Goal: Task Accomplishment & Management: Use online tool/utility

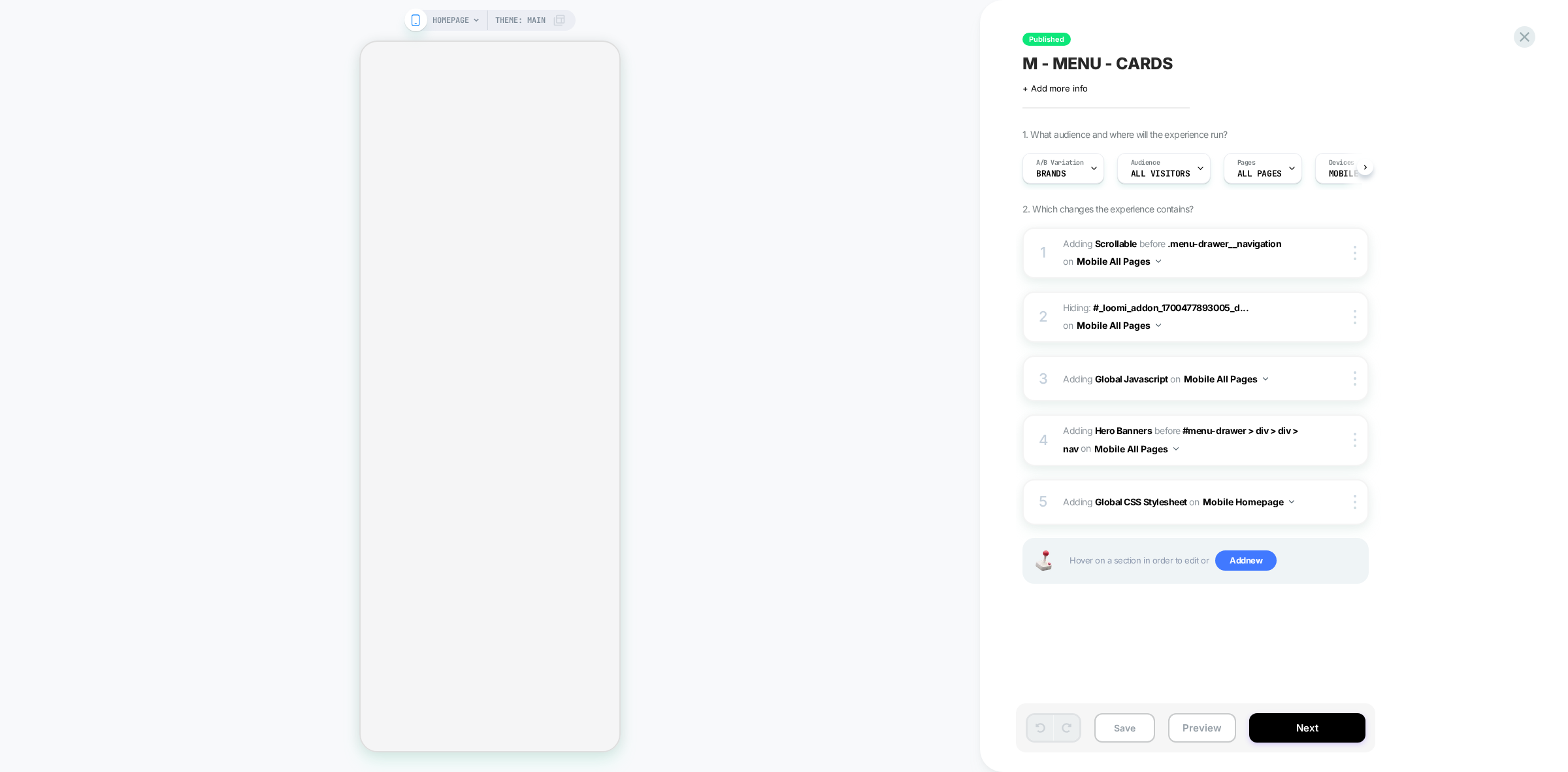
scroll to position [0, 1]
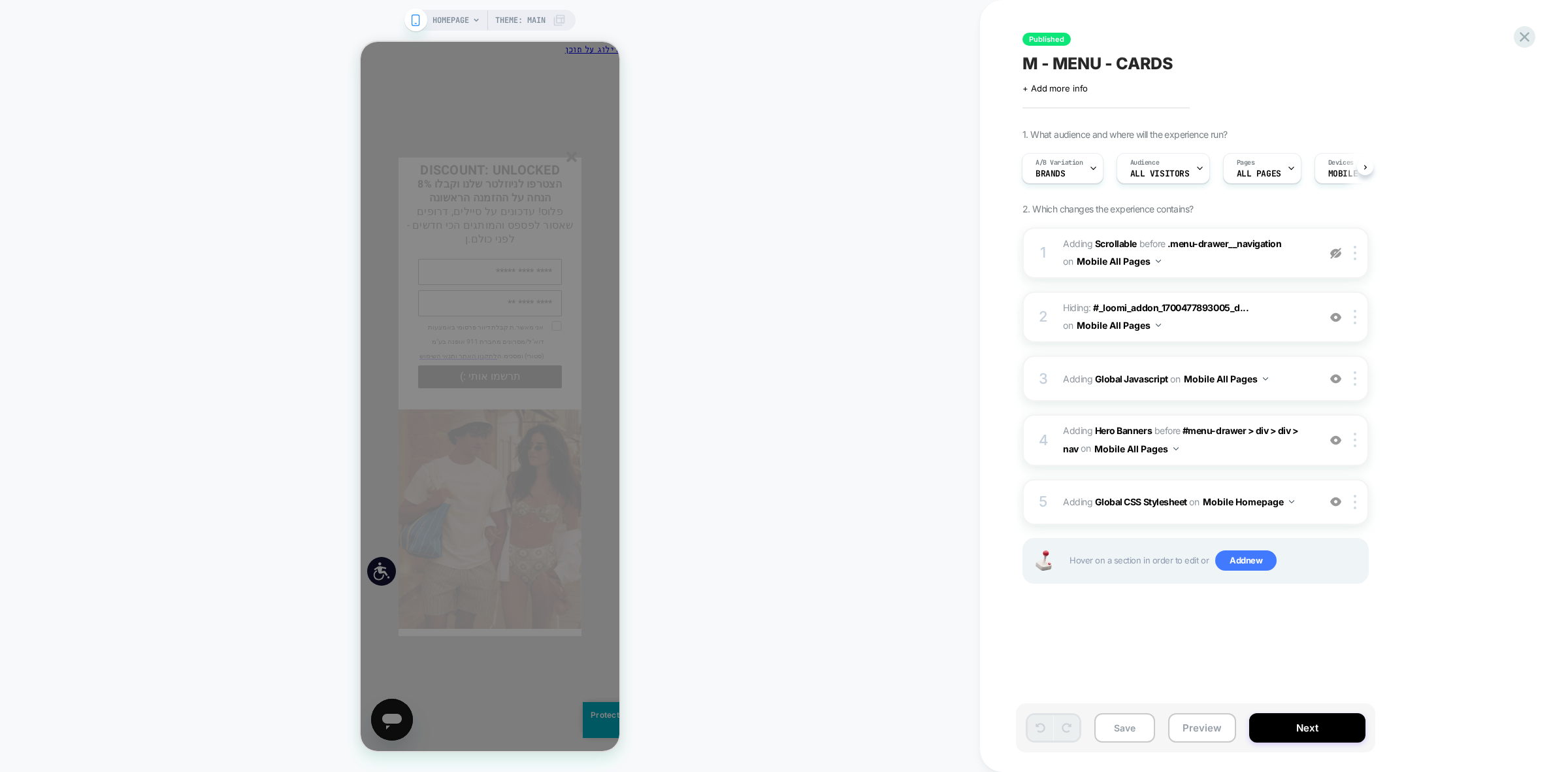
click at [570, 160] on line "סגור" at bounding box center [572, 157] width 9 height 9
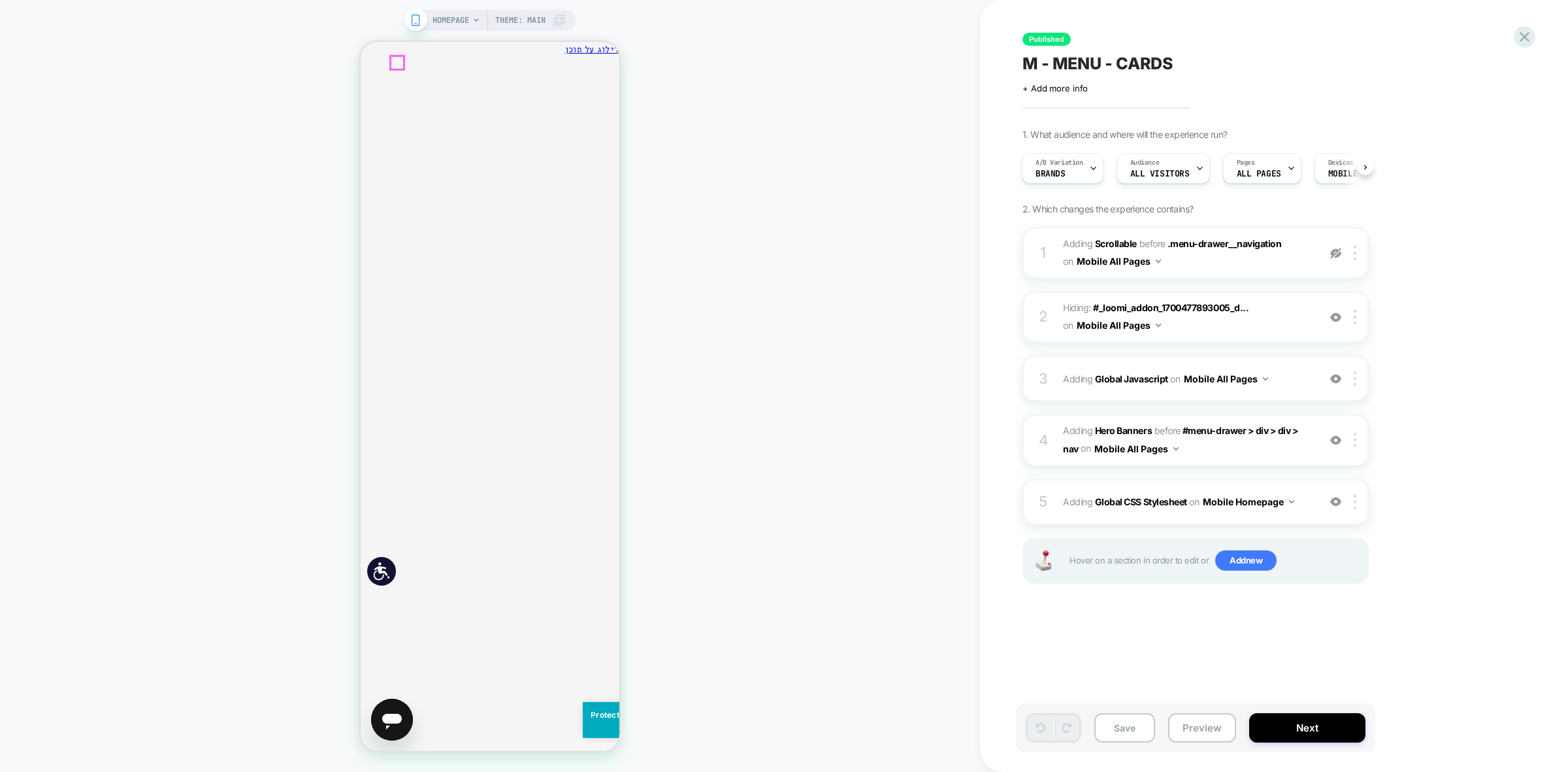
click at [614, 116] on icon "סגירה" at bounding box center [614, 116] width 0 height 0
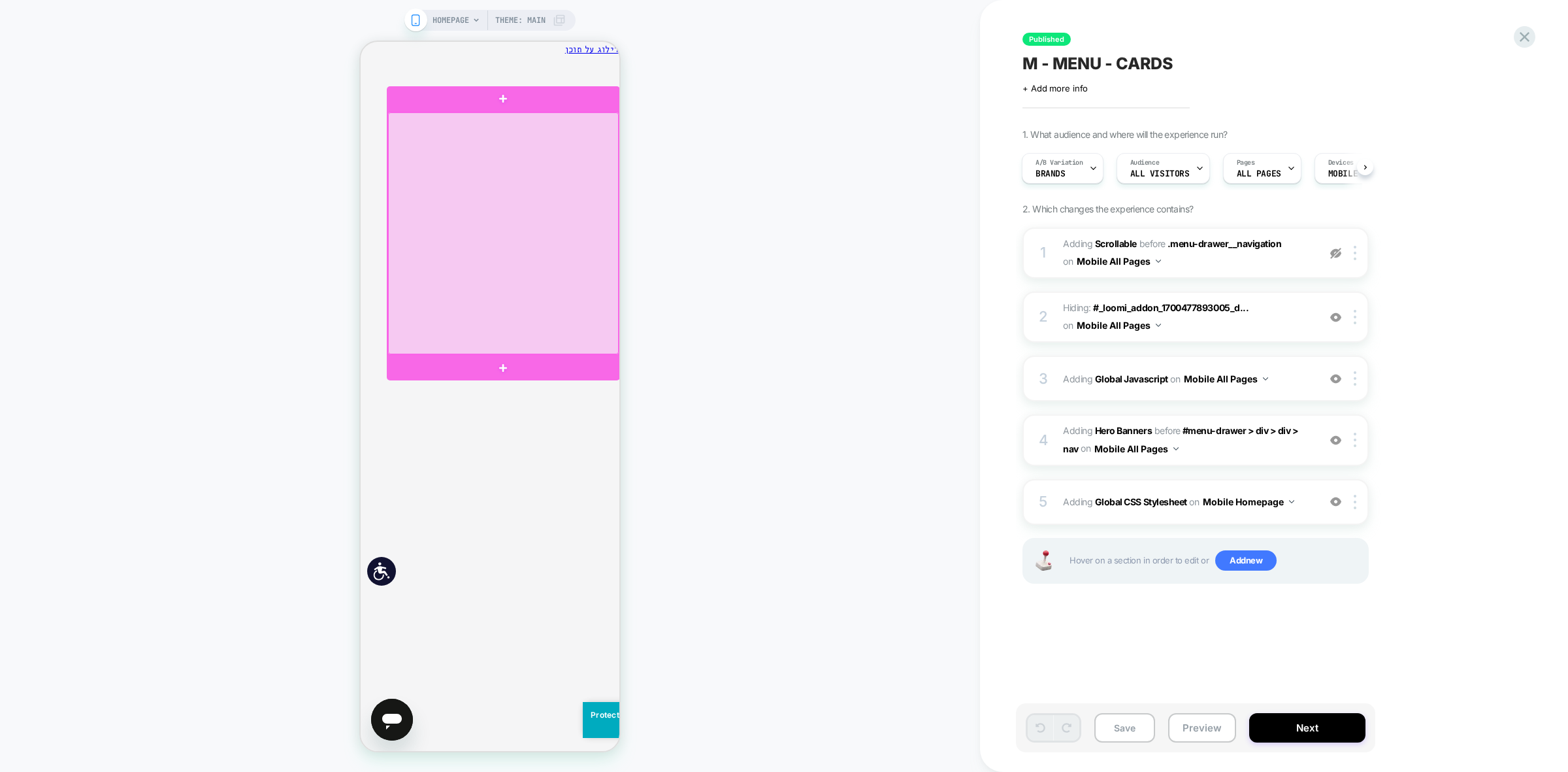
drag, startPoint x: 527, startPoint y: 183, endPoint x: 554, endPoint y: 214, distance: 41.1
click at [554, 214] on div at bounding box center [503, 234] width 230 height 242
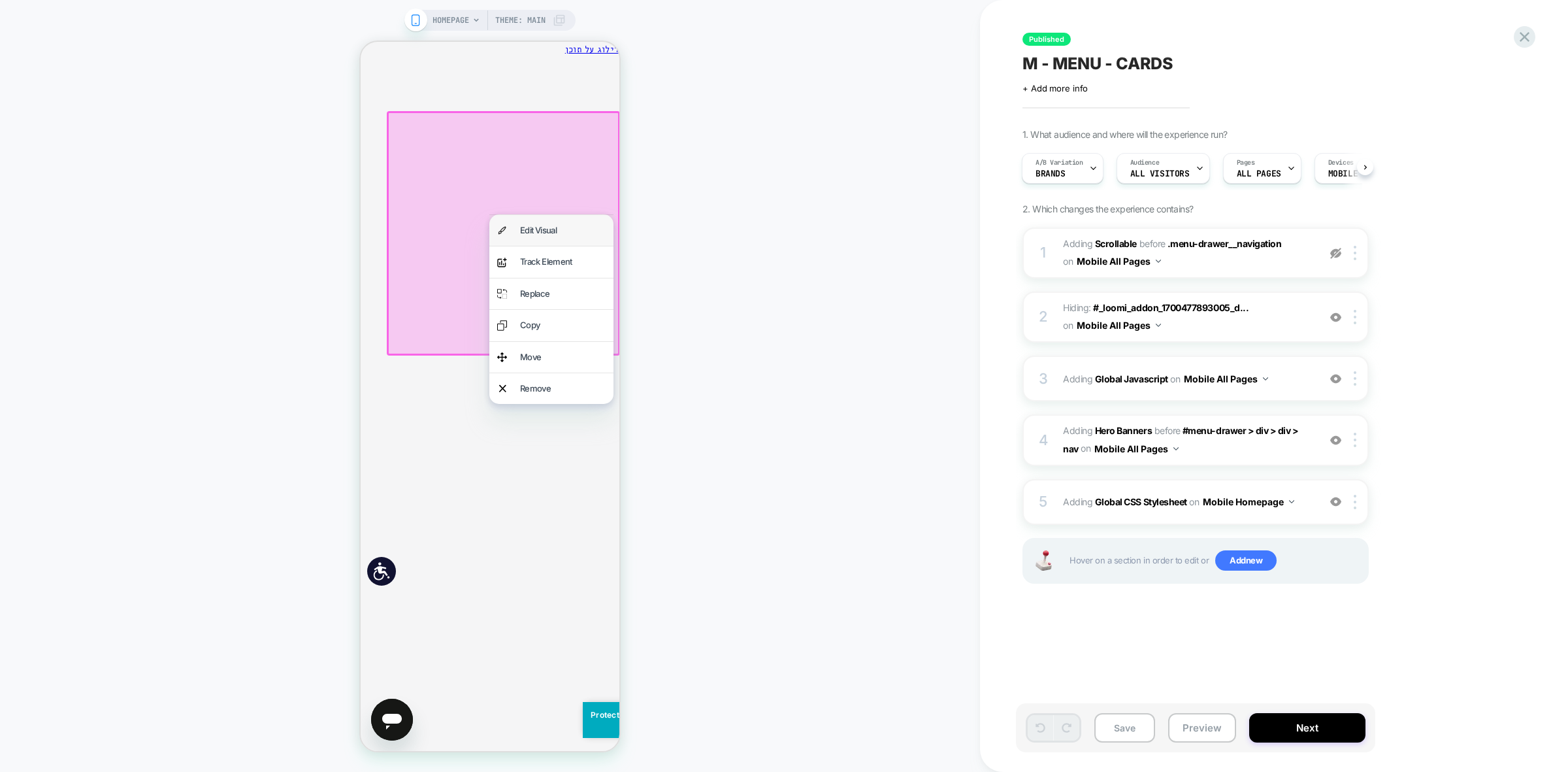
click at [555, 222] on div "Edit Visual" at bounding box center [552, 230] width 124 height 31
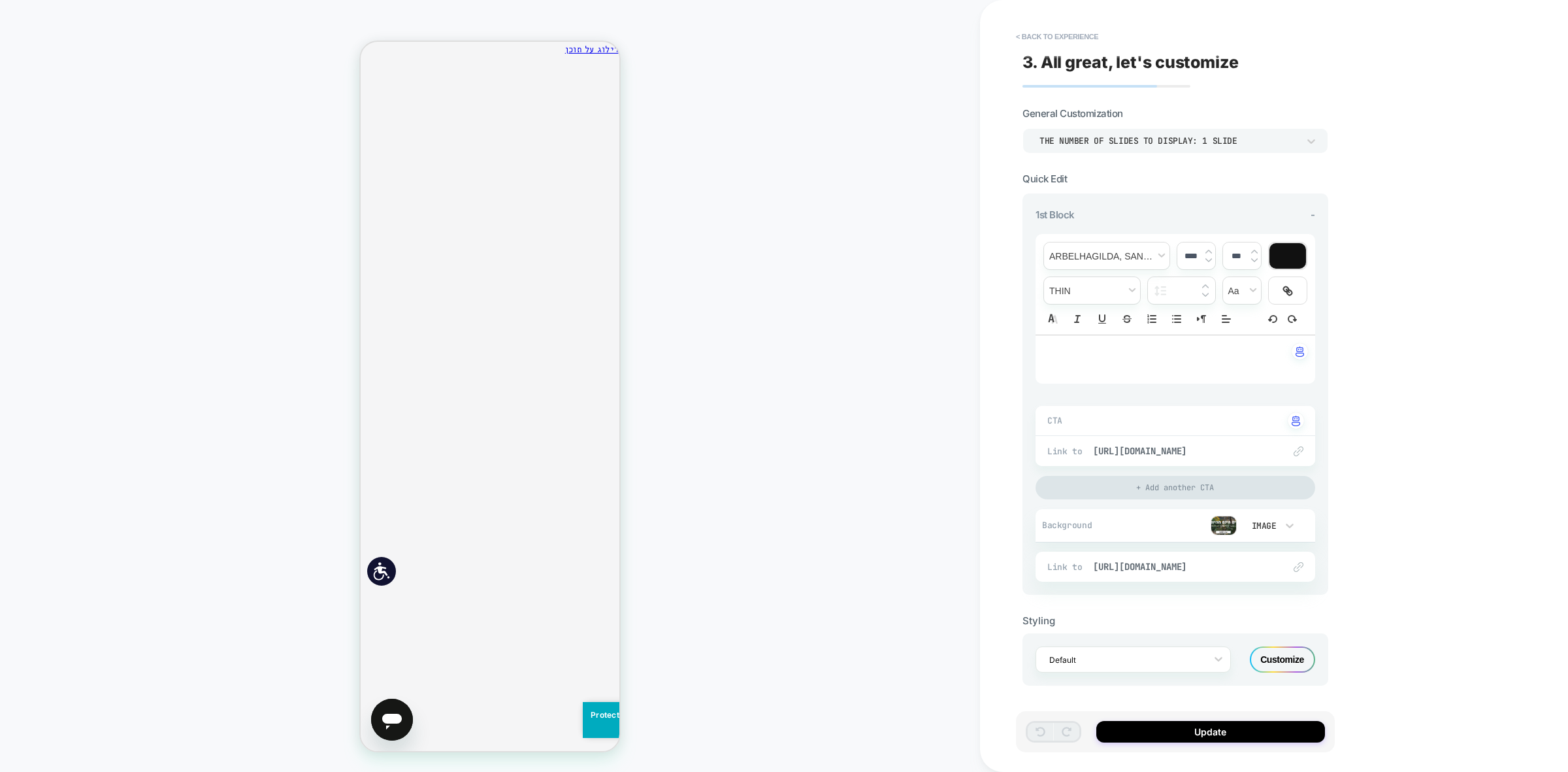
click at [1223, 522] on img at bounding box center [1223, 525] width 26 height 20
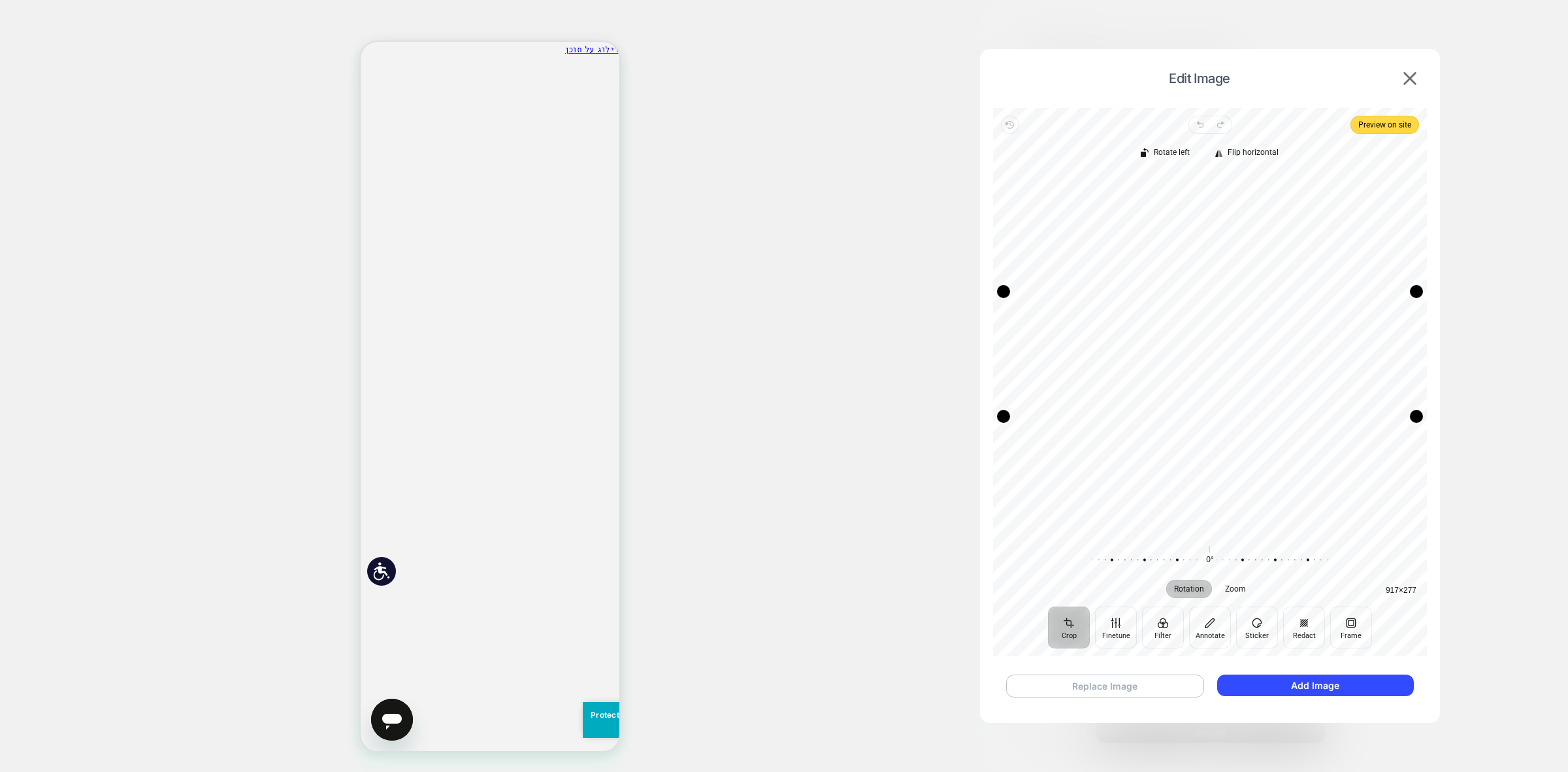
click at [1111, 681] on button "Replace Image" at bounding box center [1105, 685] width 198 height 23
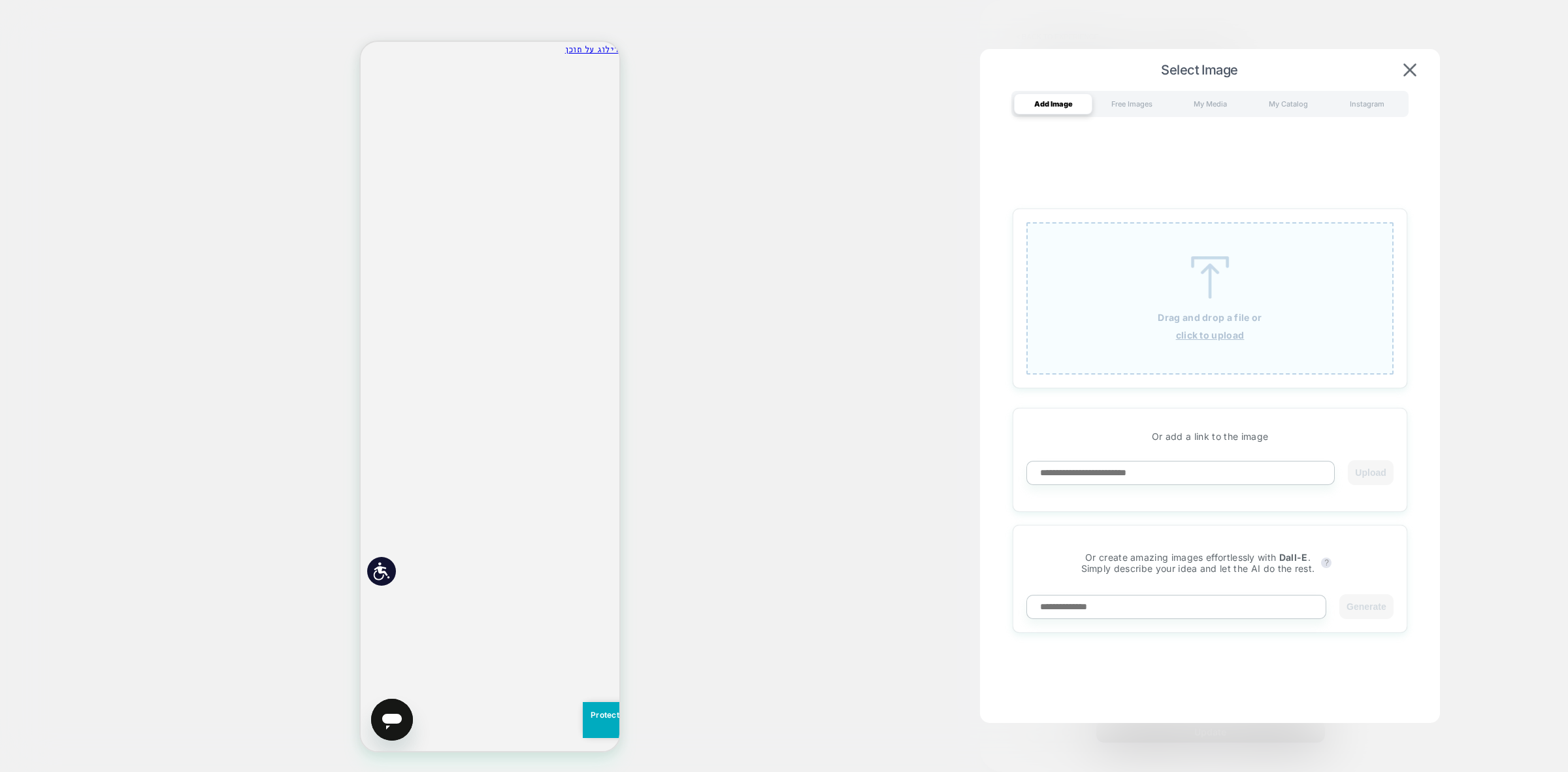
click at [1227, 324] on div "Drag and drop a file or click to upload" at bounding box center [1210, 297] width 367 height 152
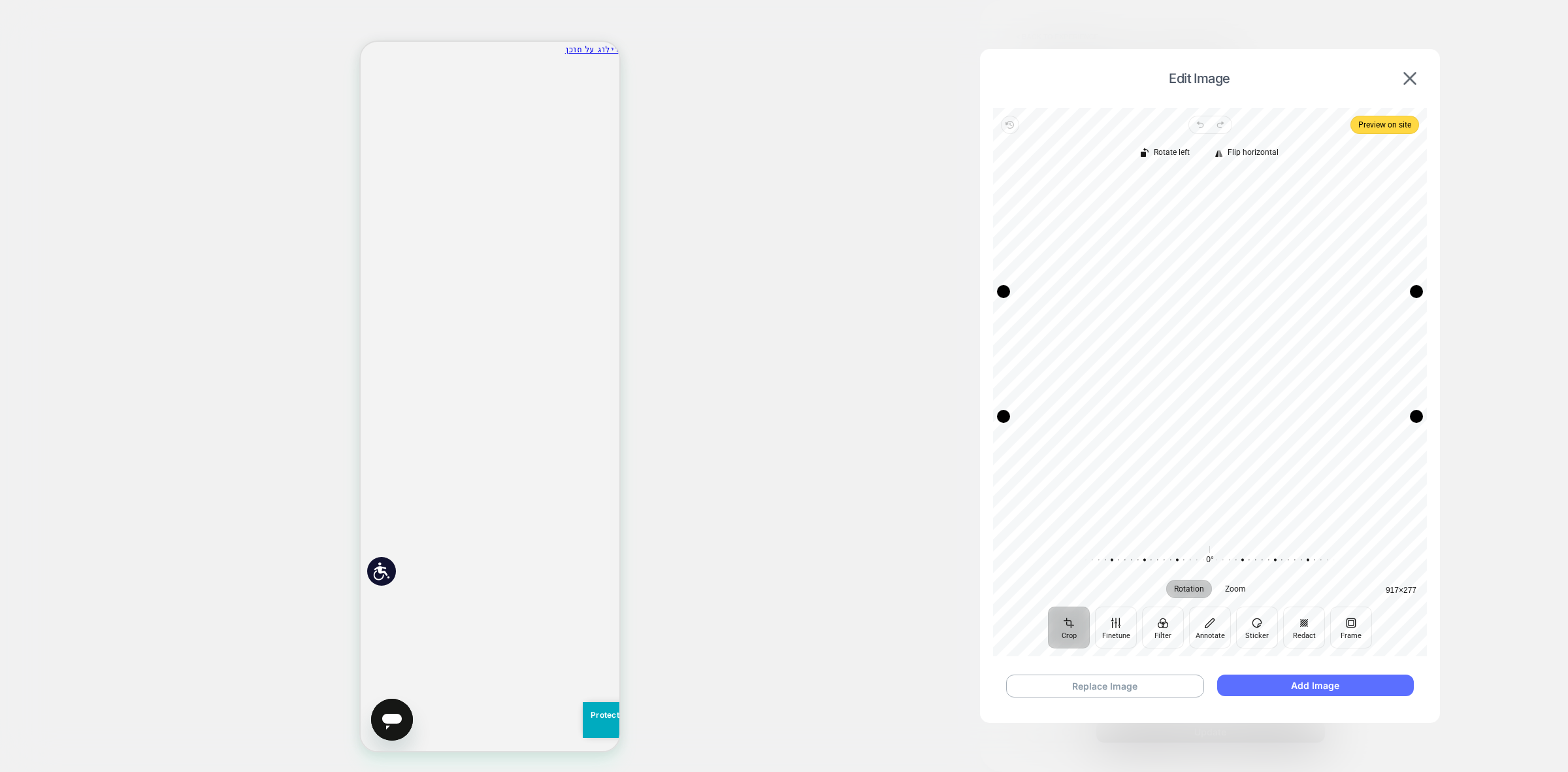
click at [1285, 678] on button "Add Image" at bounding box center [1315, 685] width 197 height 21
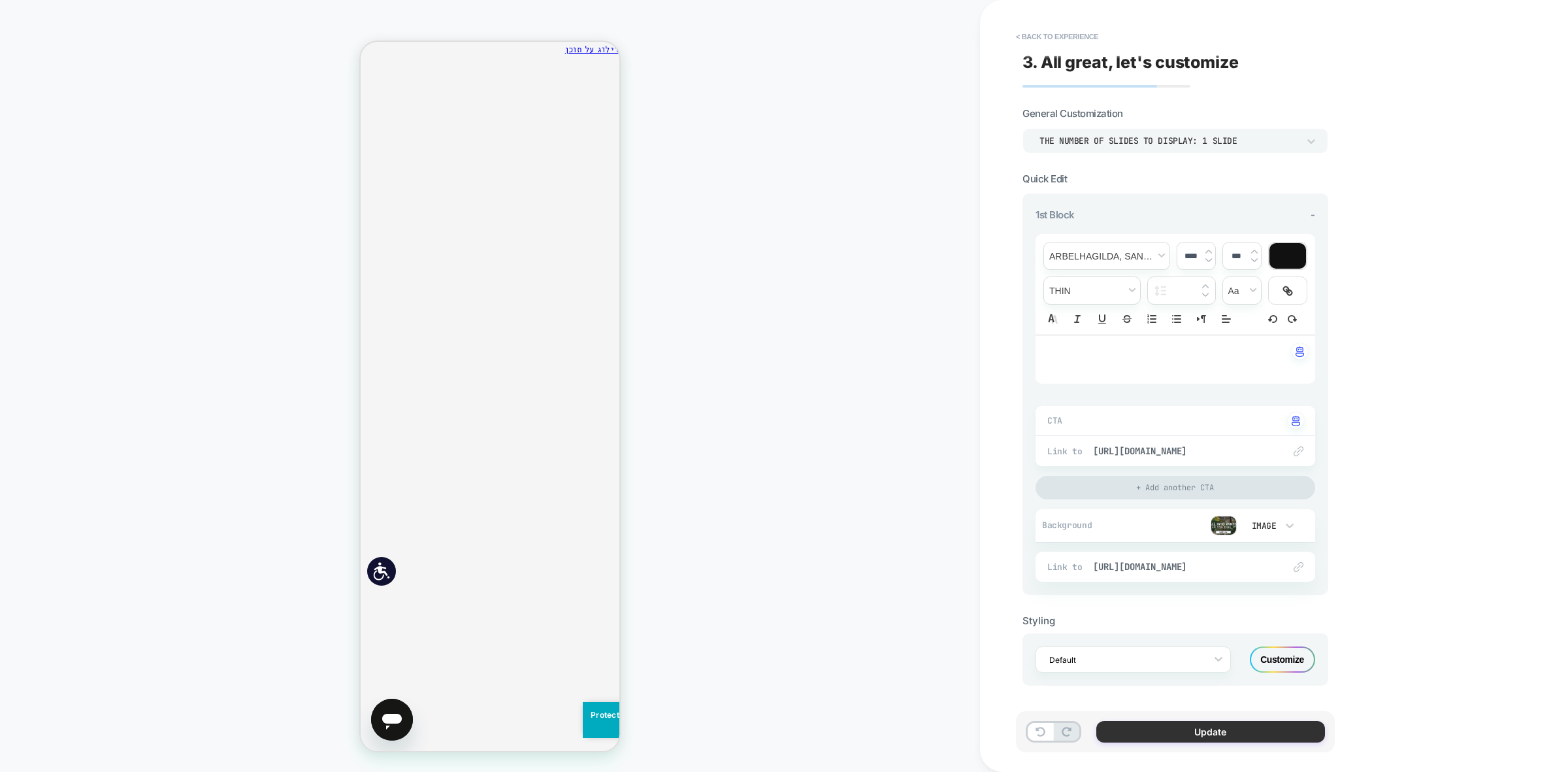
click at [1254, 730] on button "Update" at bounding box center [1210, 731] width 229 height 21
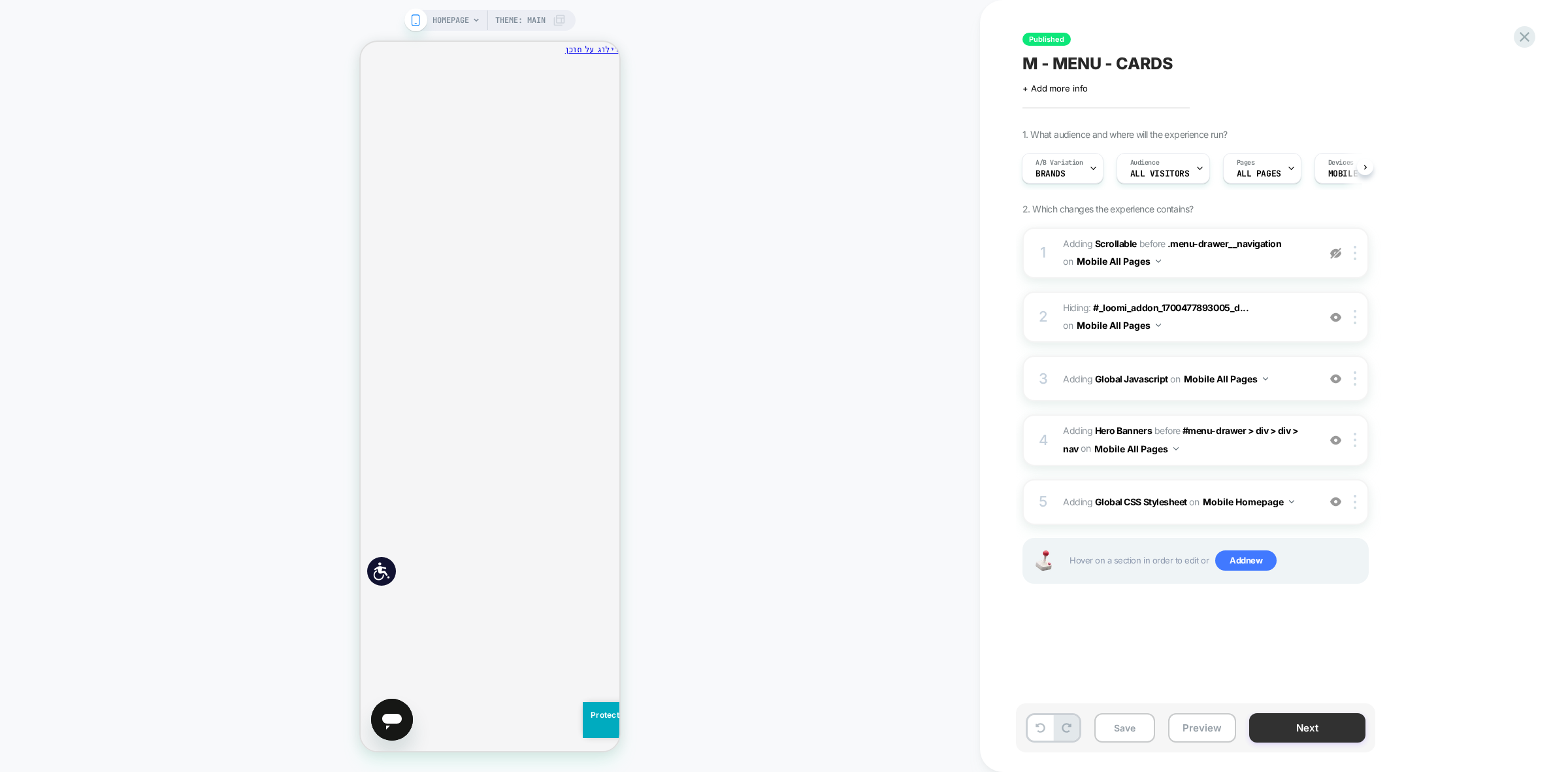
click at [1296, 736] on button "Next" at bounding box center [1308, 727] width 116 height 29
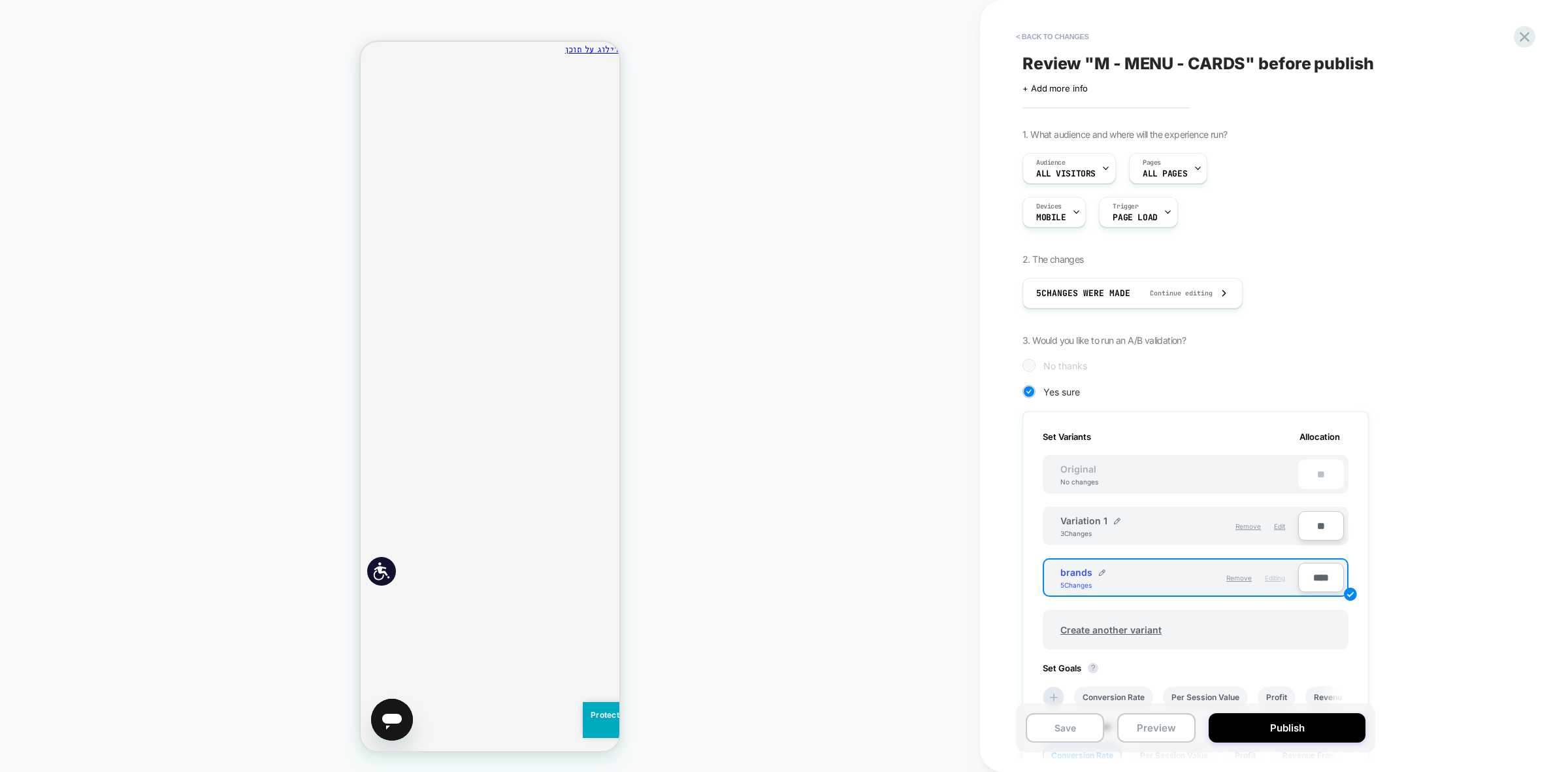
click at [1296, 736] on button "Publish" at bounding box center [1286, 727] width 157 height 29
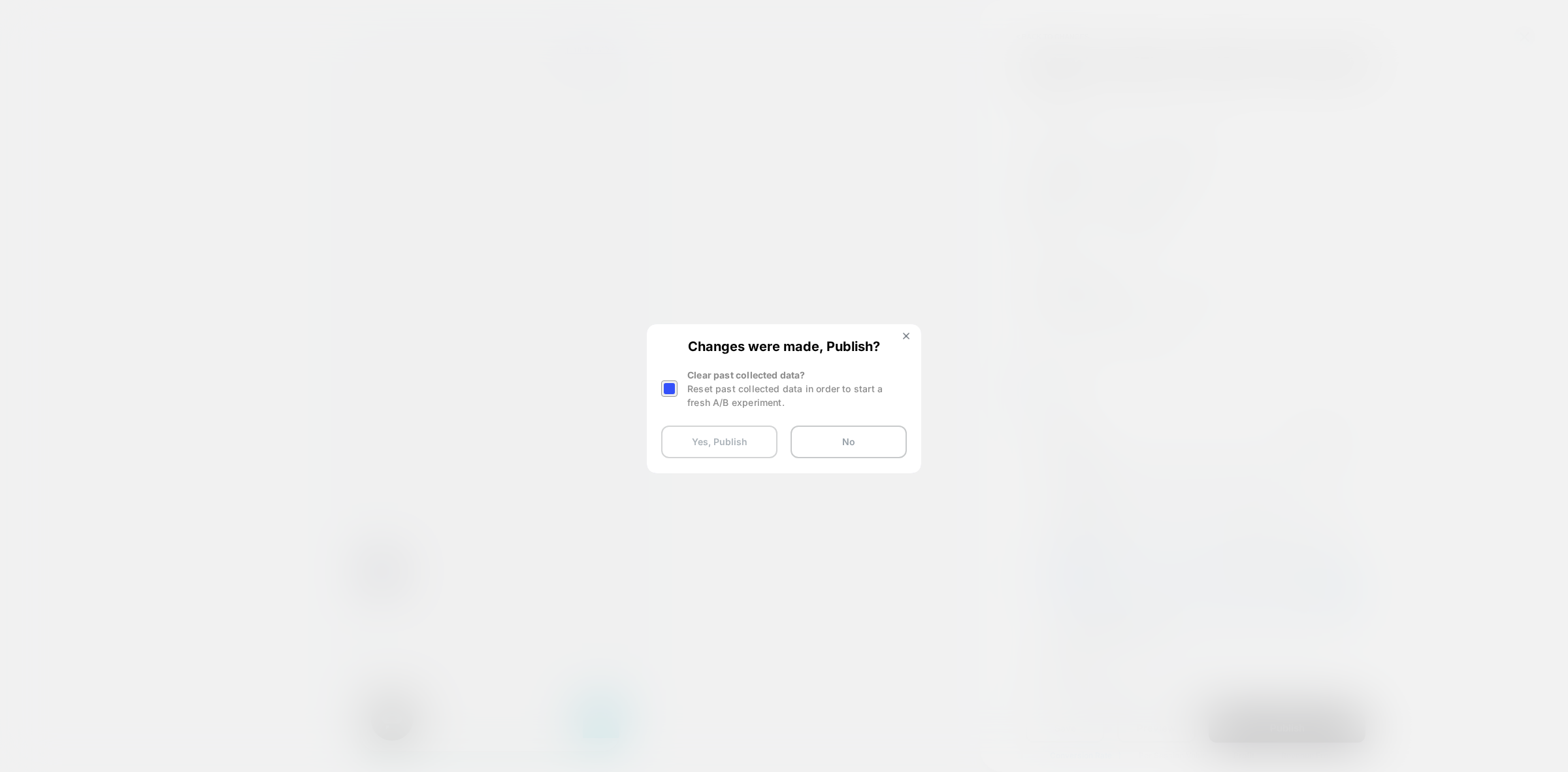
click at [693, 443] on button "Yes, Publish" at bounding box center [719, 442] width 116 height 33
